Goal: Transaction & Acquisition: Purchase product/service

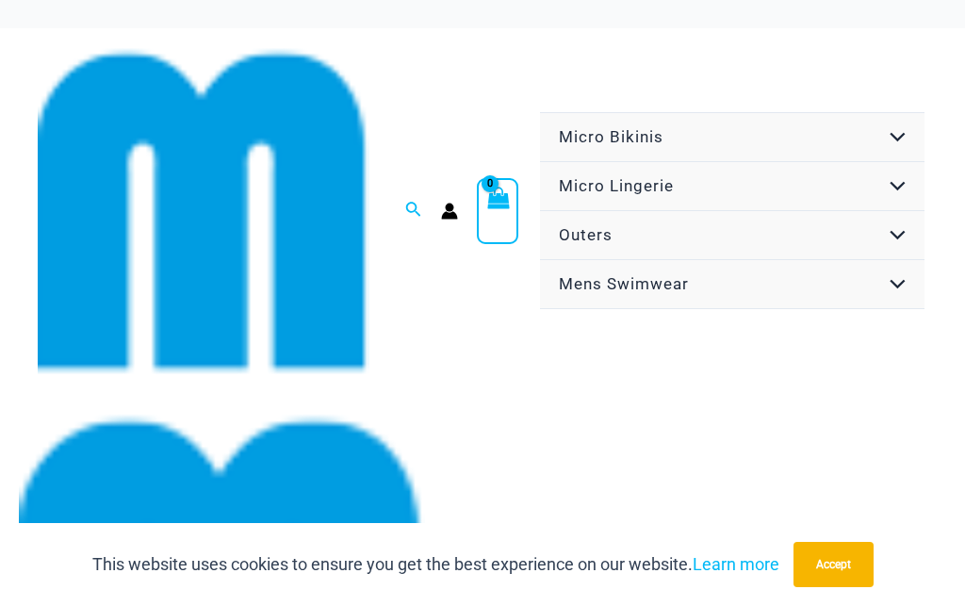
click at [905, 121] on button "Menu Toggle" at bounding box center [893, 138] width 57 height 51
click at [834, 564] on button "Accept" at bounding box center [833, 564] width 80 height 45
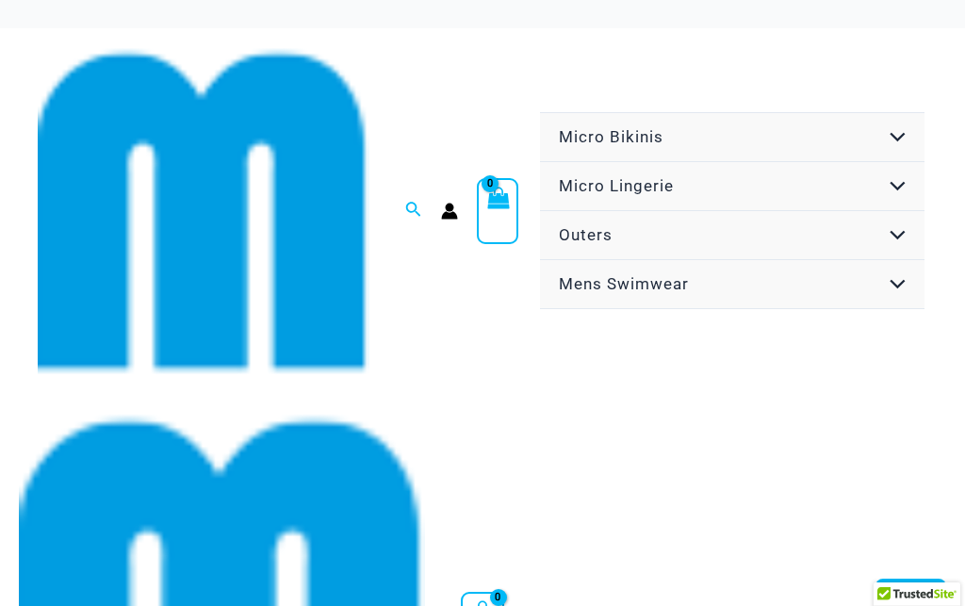
click at [686, 116] on link "Micro Bikinis" at bounding box center [732, 137] width 384 height 49
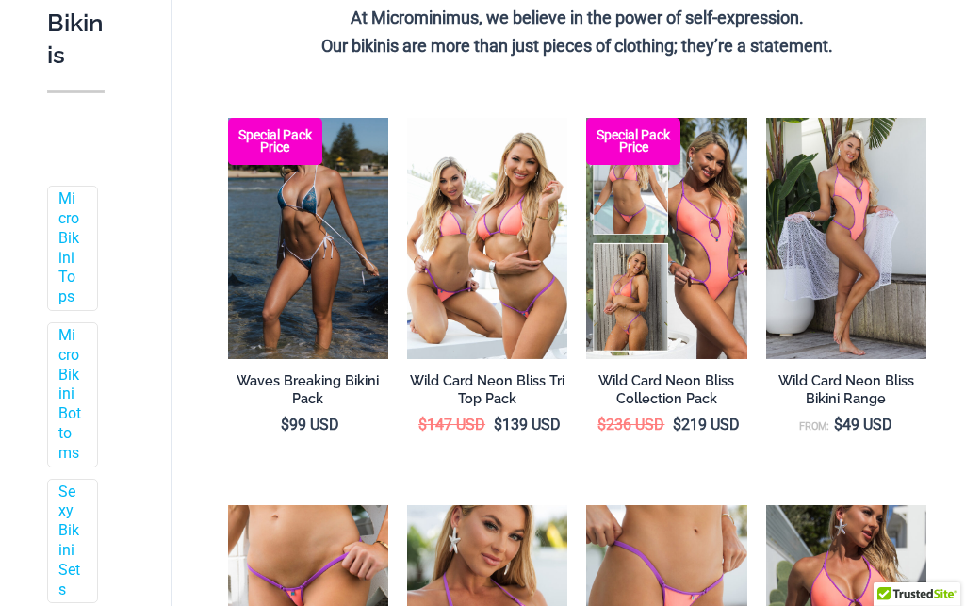
scroll to position [1442, 0]
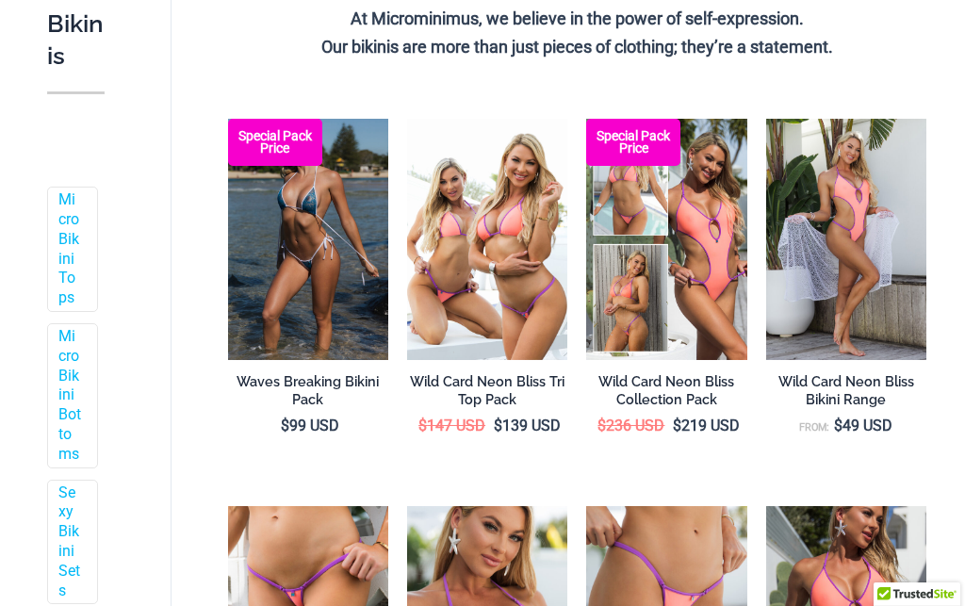
click at [228, 506] on img at bounding box center [228, 506] width 0 height 0
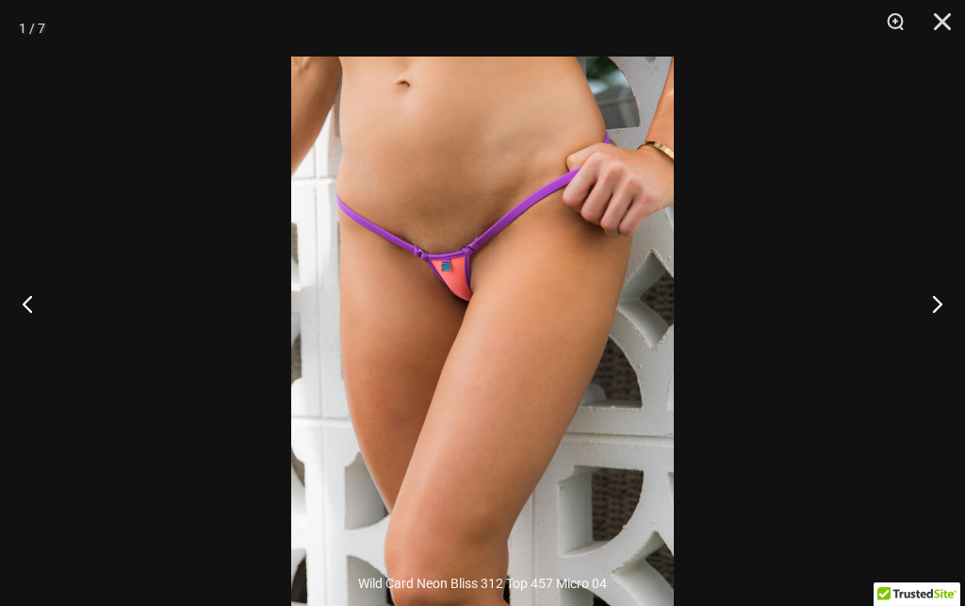
scroll to position [827, 0]
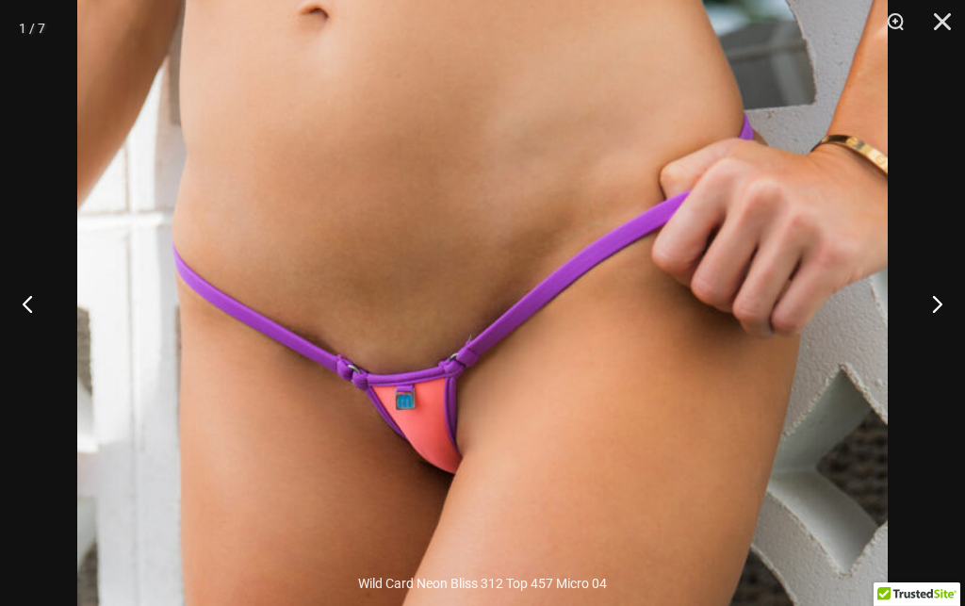
click at [947, 340] on button "Next" at bounding box center [929, 303] width 71 height 94
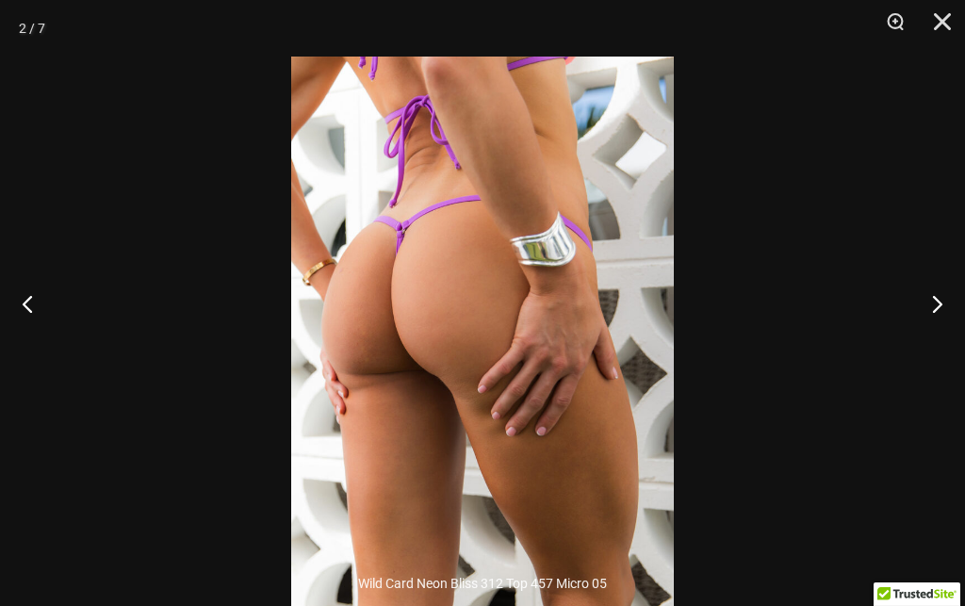
click at [943, 350] on button "Next" at bounding box center [929, 303] width 71 height 94
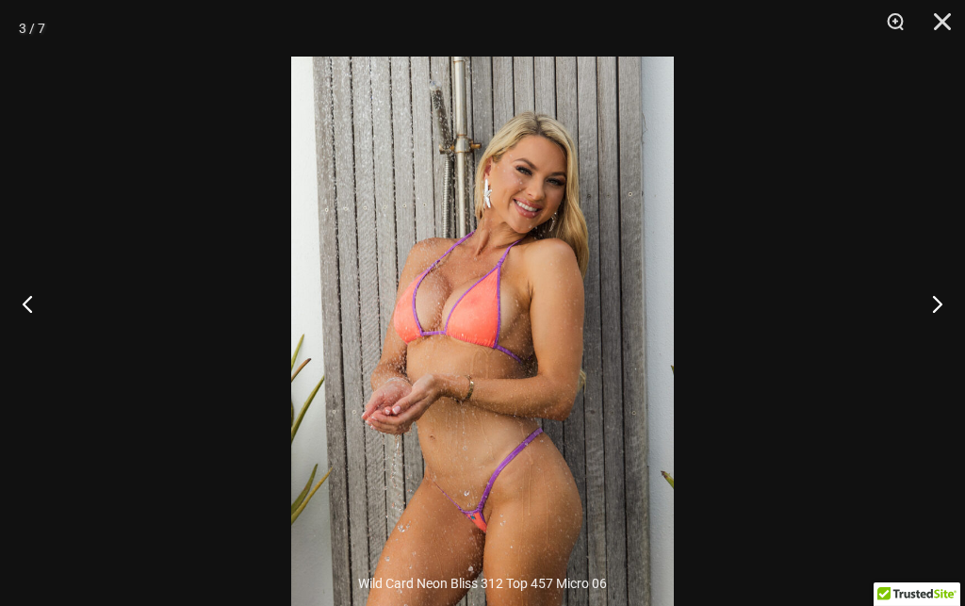
click at [934, 349] on button "Next" at bounding box center [929, 303] width 71 height 94
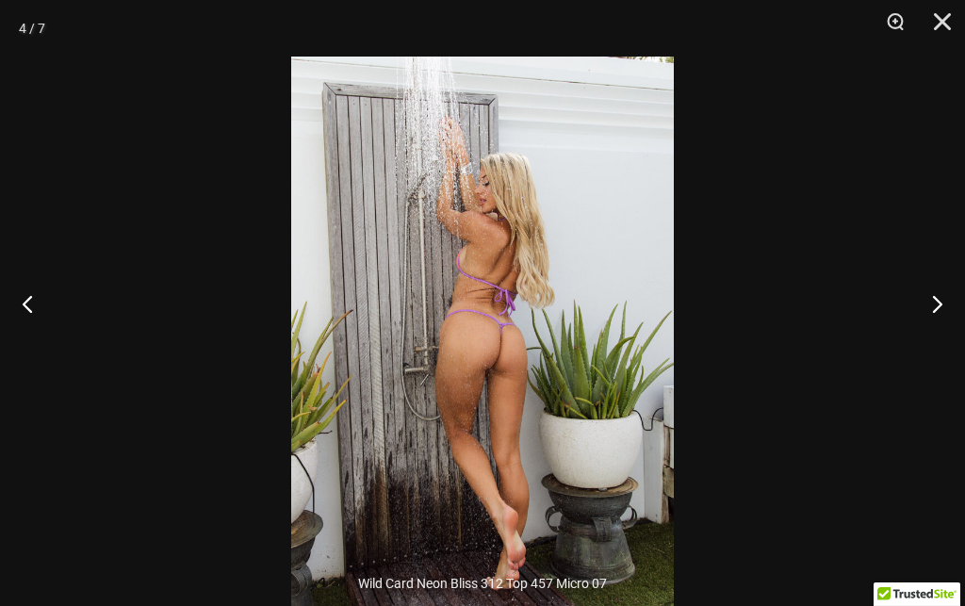
click at [943, 338] on button "Next" at bounding box center [929, 303] width 71 height 94
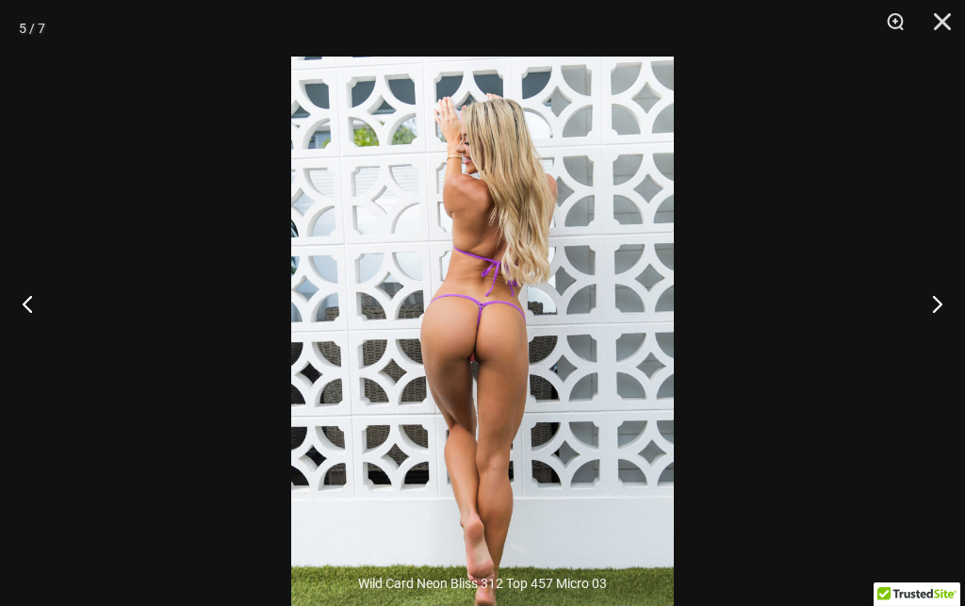
click at [948, 350] on button "Next" at bounding box center [929, 303] width 71 height 94
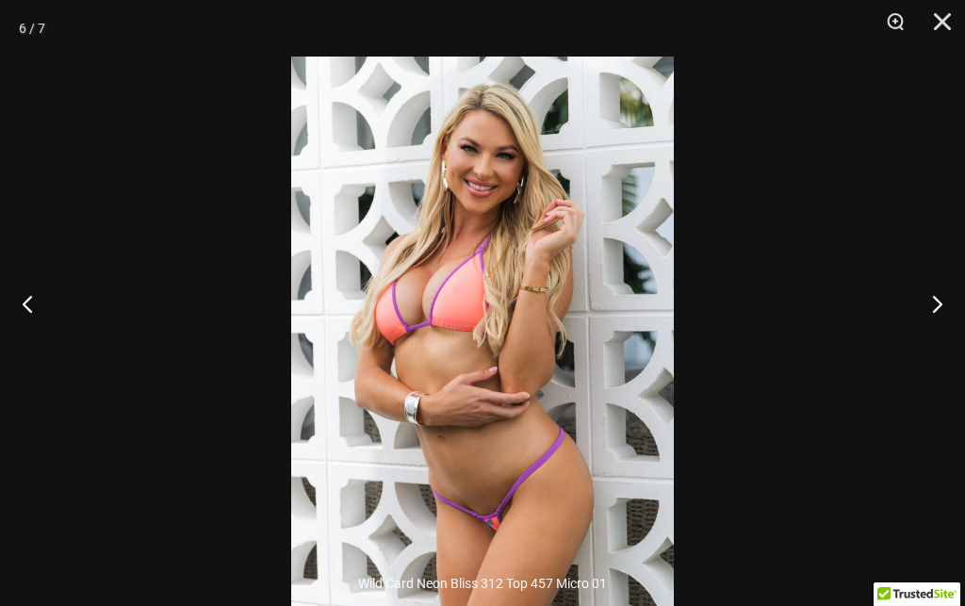
click at [941, 350] on button "Next" at bounding box center [929, 303] width 71 height 94
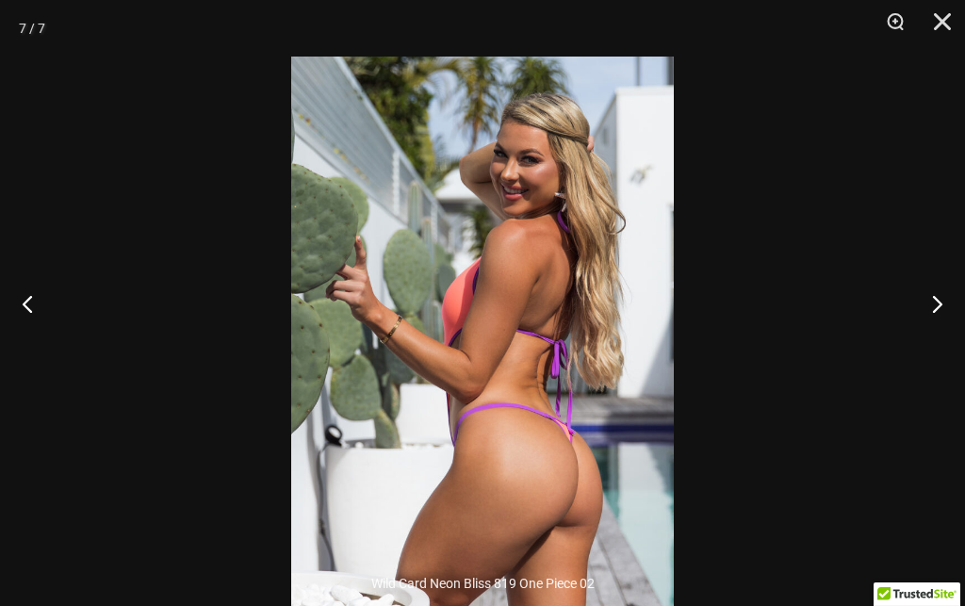
click at [935, 342] on button "Next" at bounding box center [929, 303] width 71 height 94
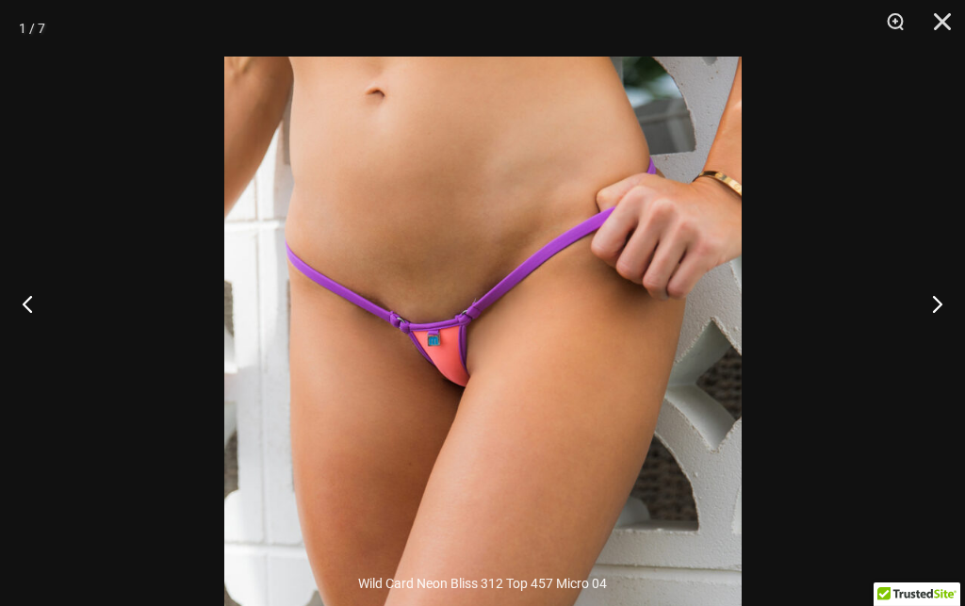
scroll to position [908, 0]
